Goal: Task Accomplishment & Management: Complete application form

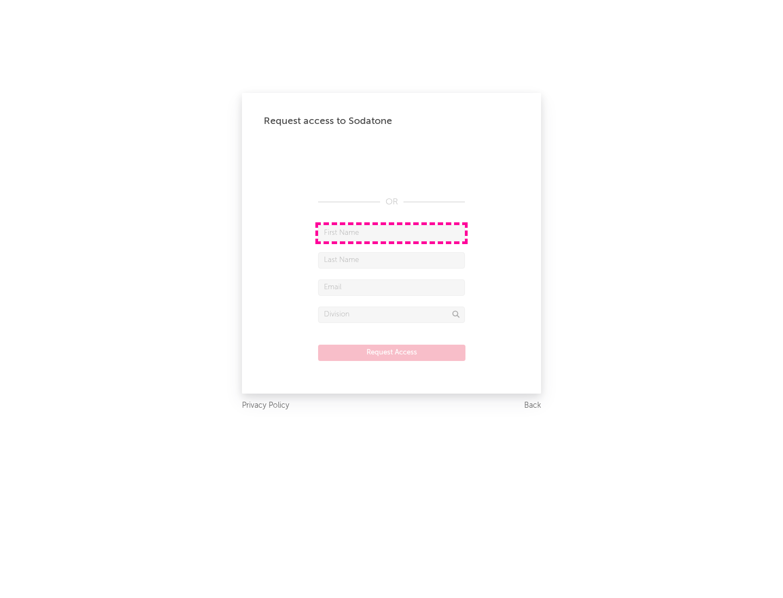
click at [391, 233] on input "text" at bounding box center [391, 233] width 147 height 16
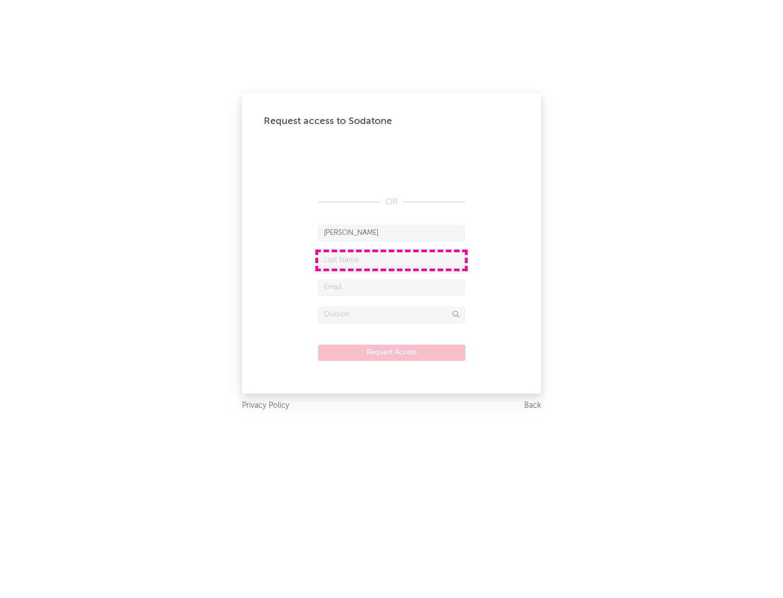
type input "[PERSON_NAME]"
click at [391, 260] on input "text" at bounding box center [391, 260] width 147 height 16
type input "[PERSON_NAME]"
click at [391, 287] on input "text" at bounding box center [391, 287] width 147 height 16
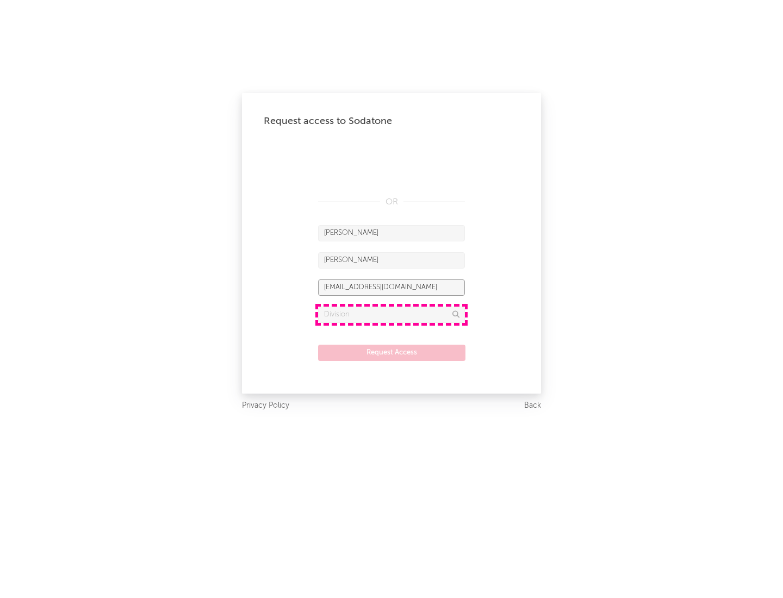
type input "[EMAIL_ADDRESS][DOMAIN_NAME]"
click at [391, 314] on input "text" at bounding box center [391, 315] width 147 height 16
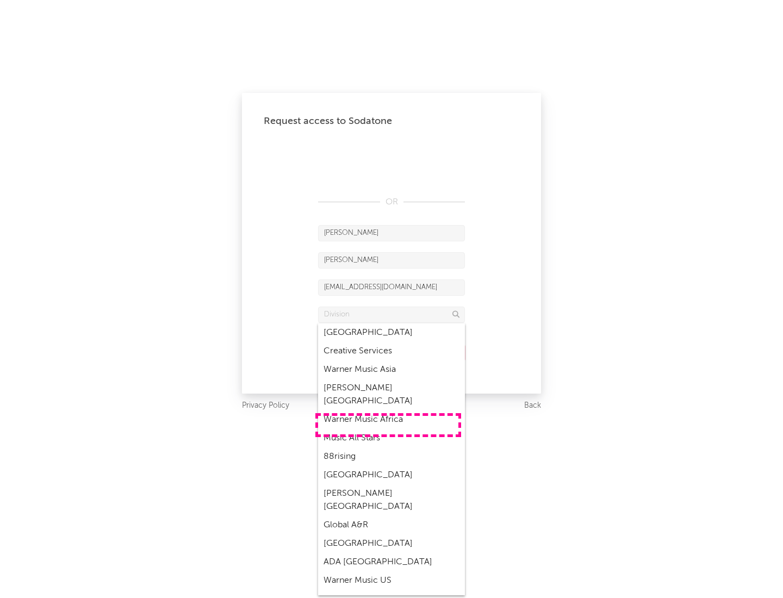
click at [388, 429] on div "Music All Stars" at bounding box center [391, 438] width 147 height 18
type input "Music All Stars"
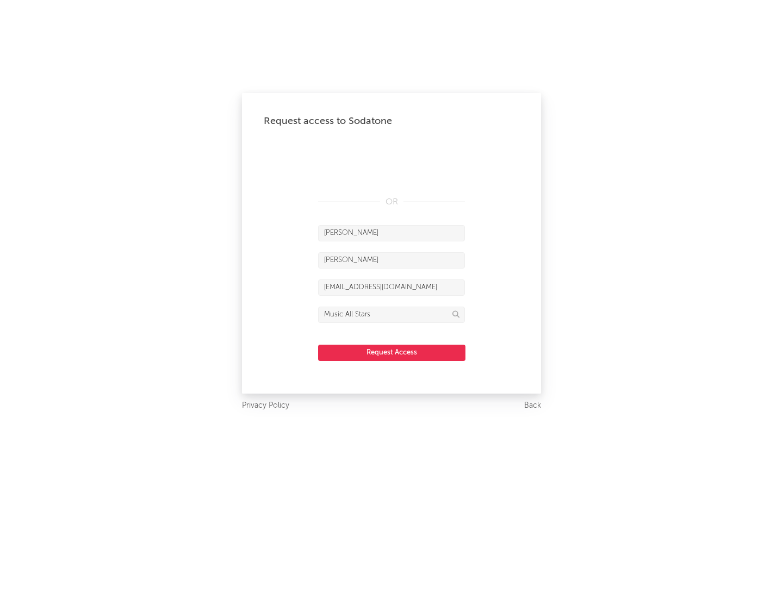
click at [391, 352] on button "Request Access" at bounding box center [391, 353] width 147 height 16
